Goal: Find specific page/section: Find specific page/section

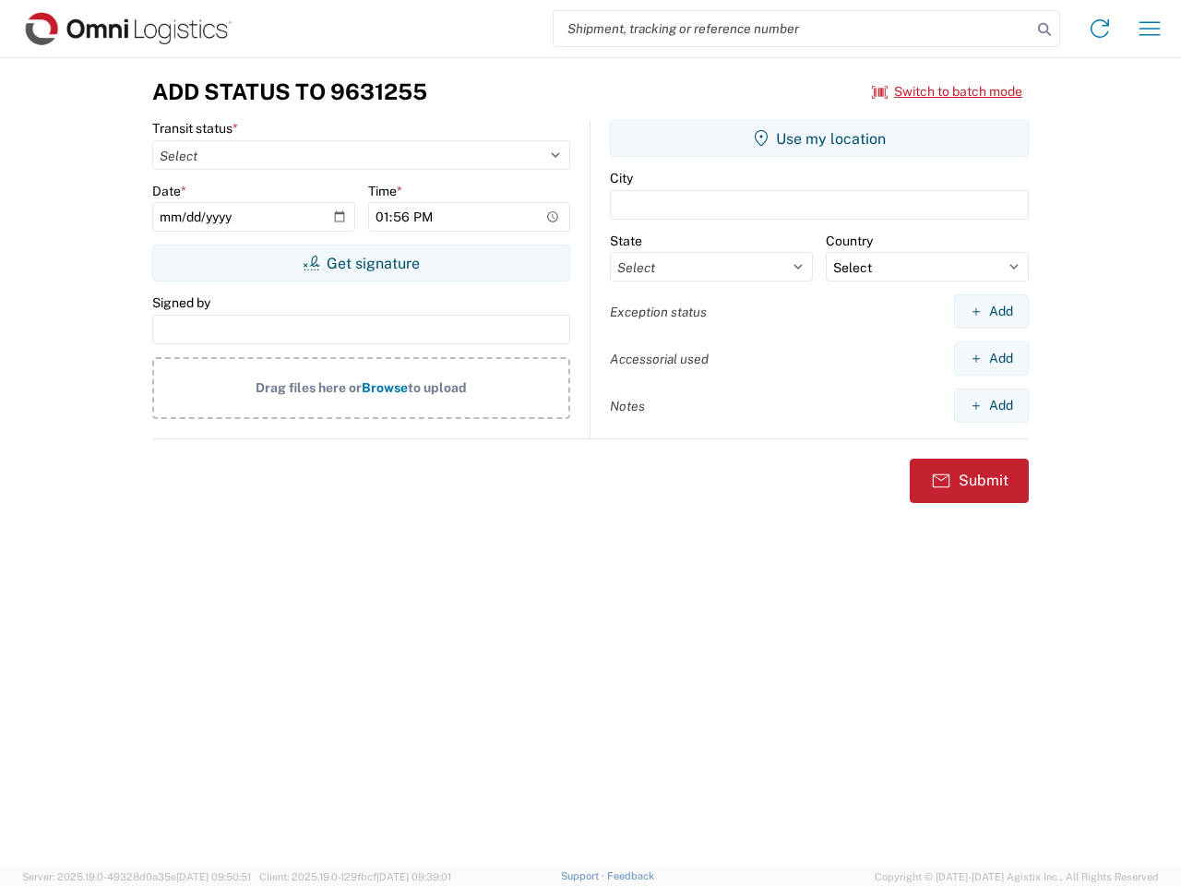
click at [793, 29] on input "search" at bounding box center [793, 28] width 478 height 35
click at [1044, 30] on icon at bounding box center [1045, 30] width 26 height 26
click at [1100, 29] on icon at bounding box center [1100, 29] width 30 height 30
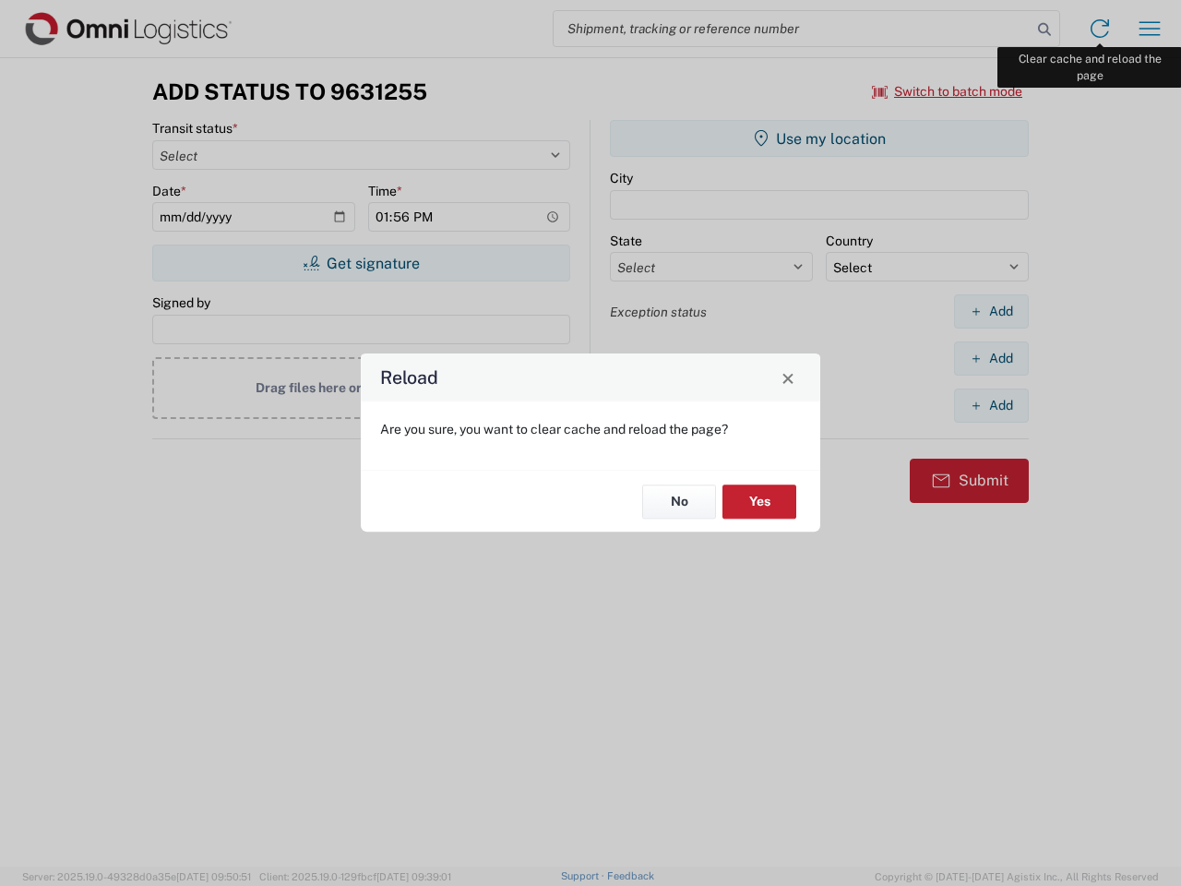
click at [1150, 29] on div "Reload Are you sure, you want to clear cache and reload the page? No Yes" at bounding box center [590, 443] width 1181 height 886
click at [948, 91] on div "Reload Are you sure, you want to clear cache and reload the page? No Yes" at bounding box center [590, 443] width 1181 height 886
click at [361, 263] on div "Reload Are you sure, you want to clear cache and reload the page? No Yes" at bounding box center [590, 443] width 1181 height 886
click at [819, 138] on div "Reload Are you sure, you want to clear cache and reload the page? No Yes" at bounding box center [590, 443] width 1181 height 886
click at [991, 311] on div "Reload Are you sure, you want to clear cache and reload the page? No Yes" at bounding box center [590, 443] width 1181 height 886
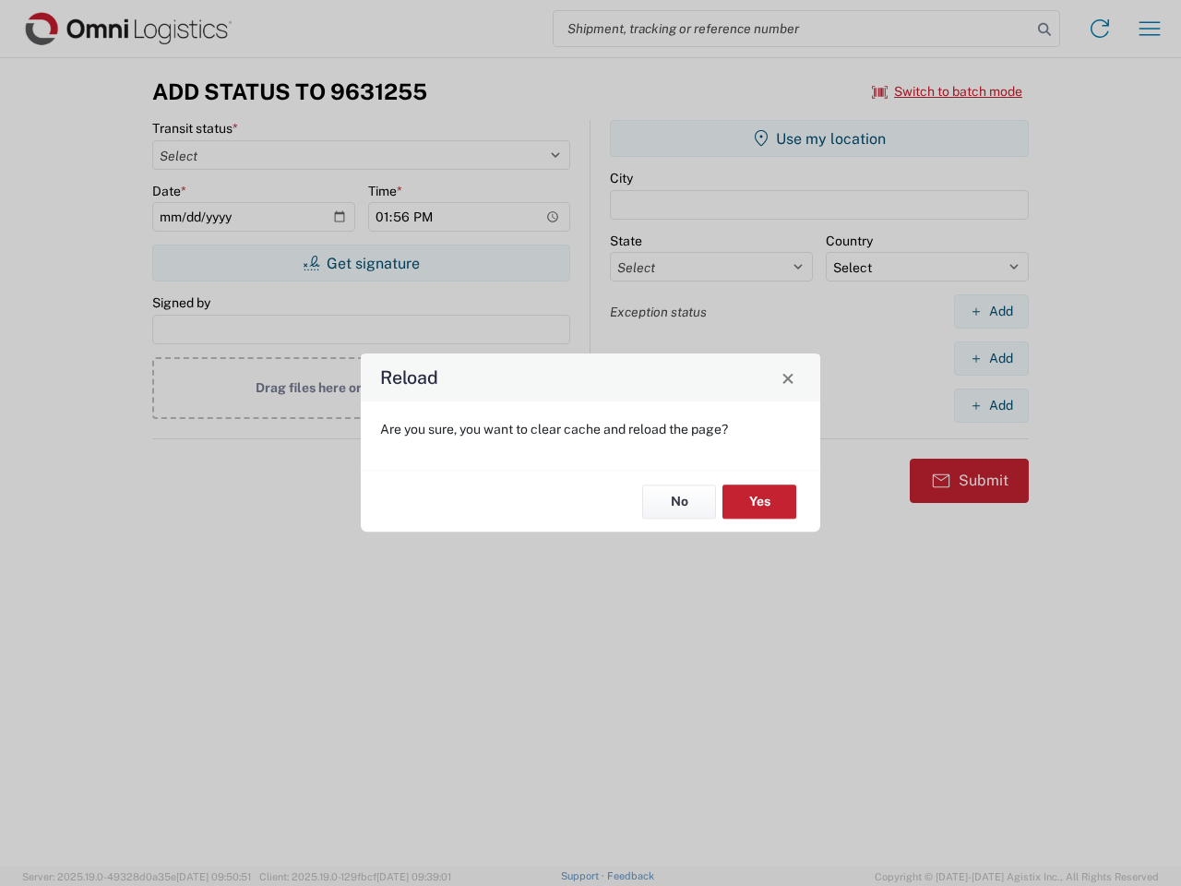
click at [991, 358] on div "Reload Are you sure, you want to clear cache and reload the page? No Yes" at bounding box center [590, 443] width 1181 height 886
click at [991, 405] on div "Reload Are you sure, you want to clear cache and reload the page? No Yes" at bounding box center [590, 443] width 1181 height 886
